Goal: Navigation & Orientation: Find specific page/section

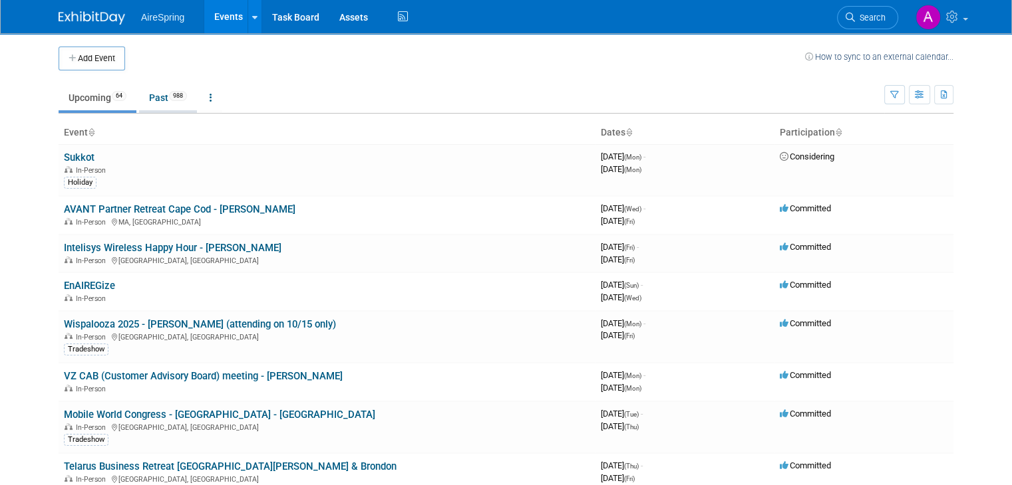
click at [165, 102] on link "Past 988" at bounding box center [168, 97] width 58 height 25
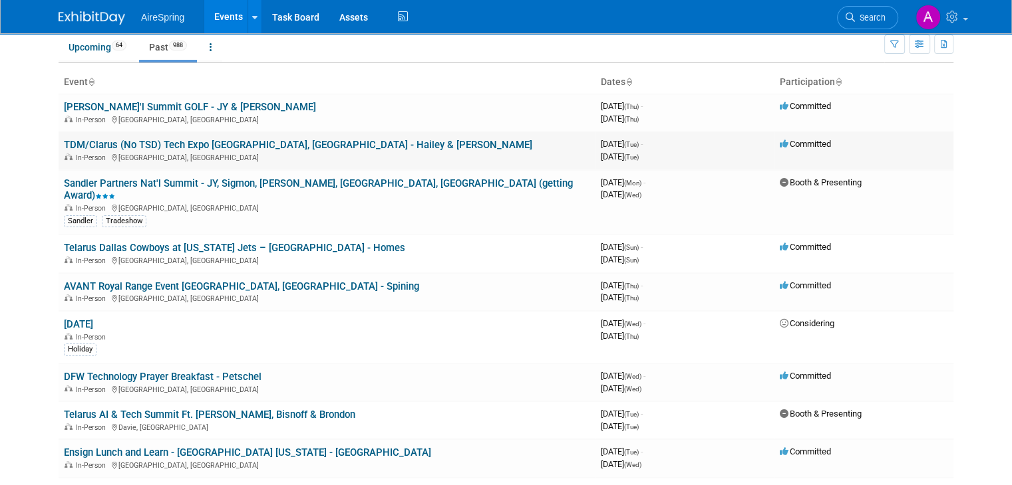
scroll to position [133, 0]
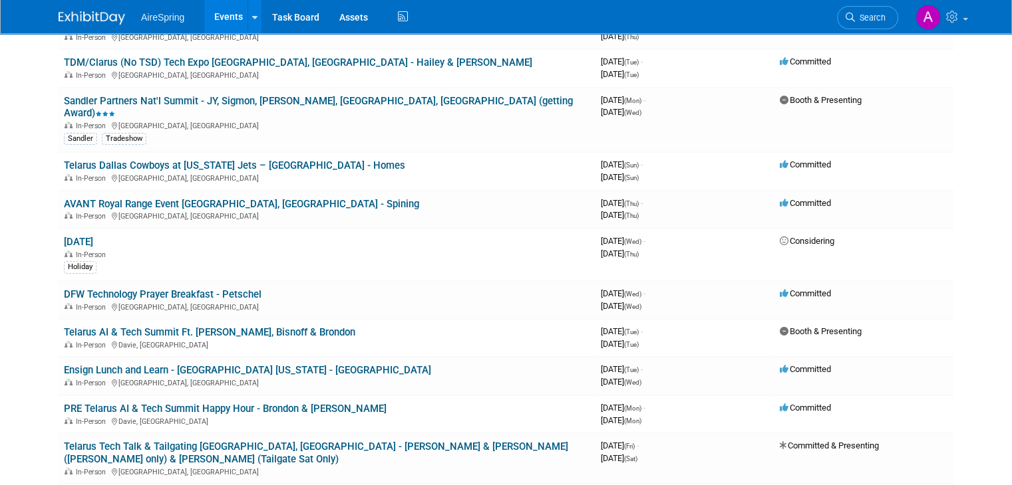
click at [797, 17] on div "AireSpring Events Add Event Bulk Upload Events Shareable Event Boards Recently …" at bounding box center [506, 16] width 894 height 33
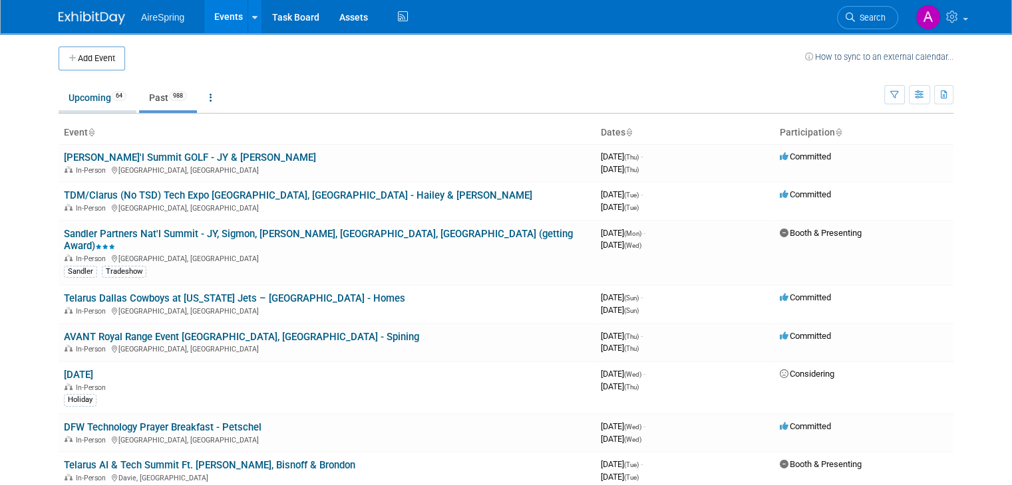
click at [79, 98] on link "Upcoming 64" at bounding box center [98, 97] width 78 height 25
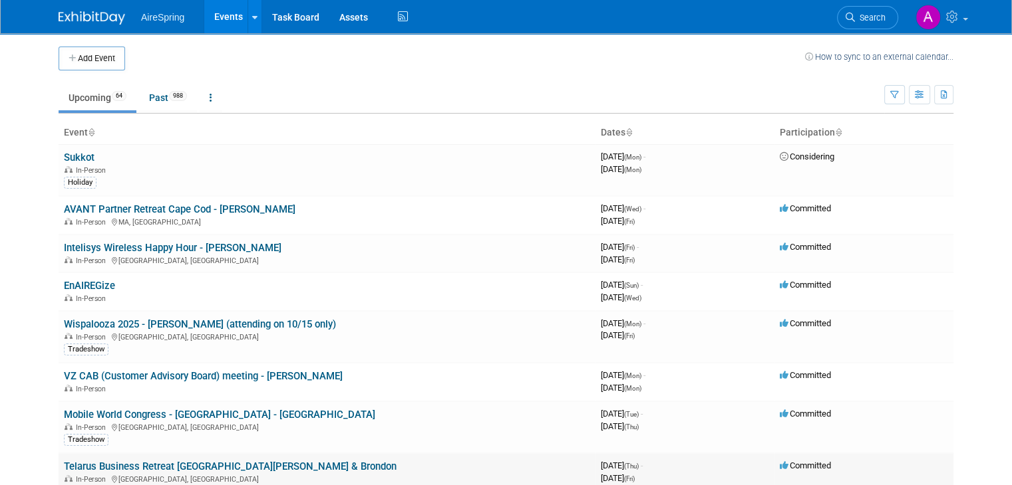
click at [634, 478] on span "[DATE] (Fri)" at bounding box center [618, 479] width 34 height 10
click at [801, 20] on div "AireSpring Events Add Event Bulk Upload Events Shareable Event Boards Recently …" at bounding box center [506, 16] width 894 height 33
